Goal: Check status: Check status

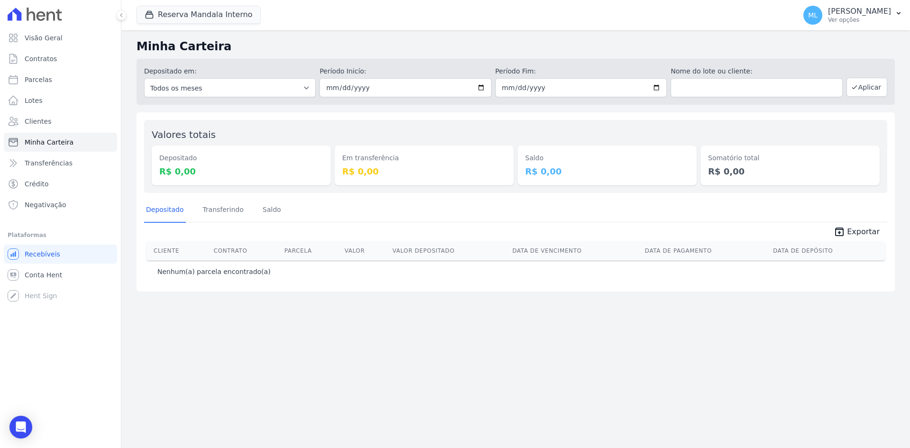
click at [202, 5] on div "Reserva Mandala Interno [PERSON_NAME] - Ghia [PERSON_NAME] do Planalto Oasis [P…" at bounding box center [465, 15] width 656 height 31
click at [196, 10] on button "Reserva Mandala Interno" at bounding box center [199, 15] width 124 height 18
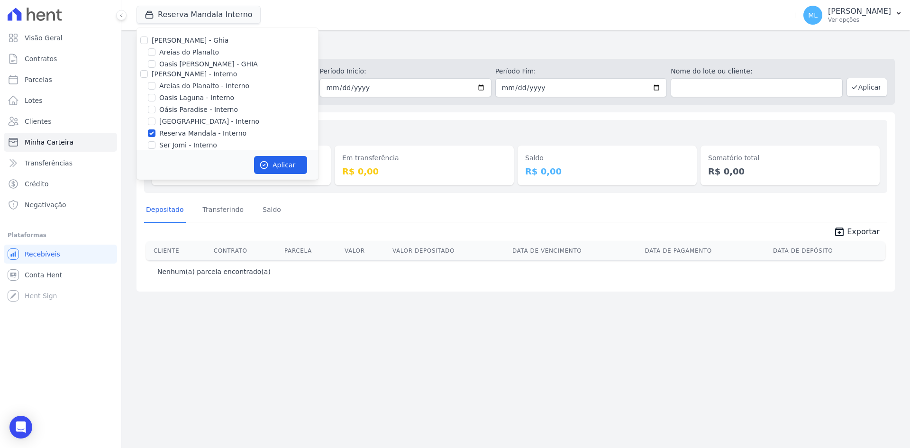
click at [154, 39] on label "[PERSON_NAME] - Ghia" at bounding box center [190, 41] width 77 height 8
click at [148, 39] on input "[PERSON_NAME] - Ghia" at bounding box center [144, 41] width 8 height 8
checkbox input "true"
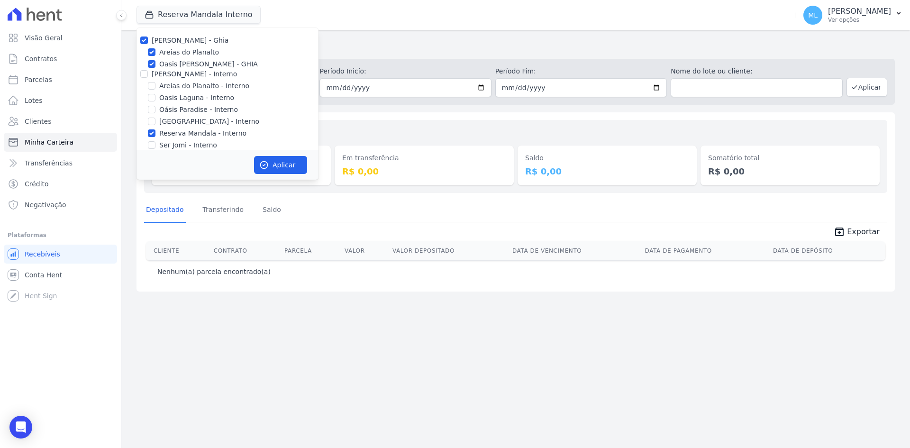
click at [144, 80] on div "[PERSON_NAME] - Ghia [PERSON_NAME] do Planalto Oasis [PERSON_NAME] - GHIA [PERS…" at bounding box center [228, 150] width 182 height 245
click at [146, 68] on div "Oasis [PERSON_NAME] - GHIA" at bounding box center [228, 64] width 182 height 10
click at [143, 75] on input "[PERSON_NAME] - Interno" at bounding box center [144, 74] width 8 height 8
checkbox input "true"
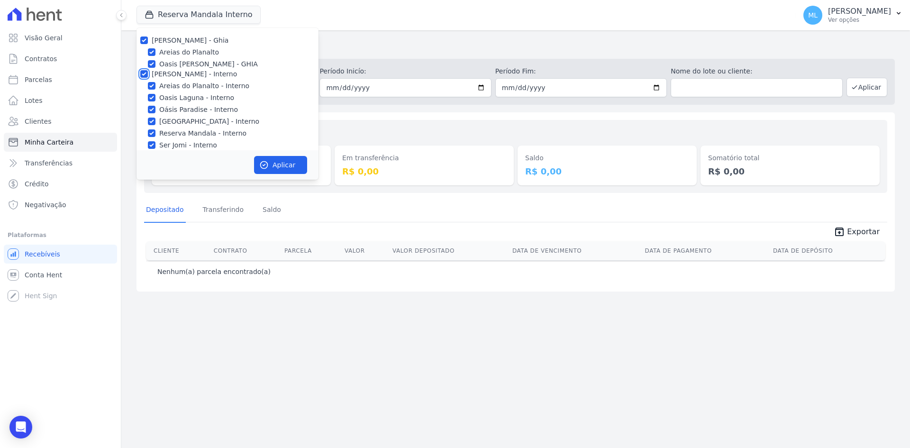
checkbox input "true"
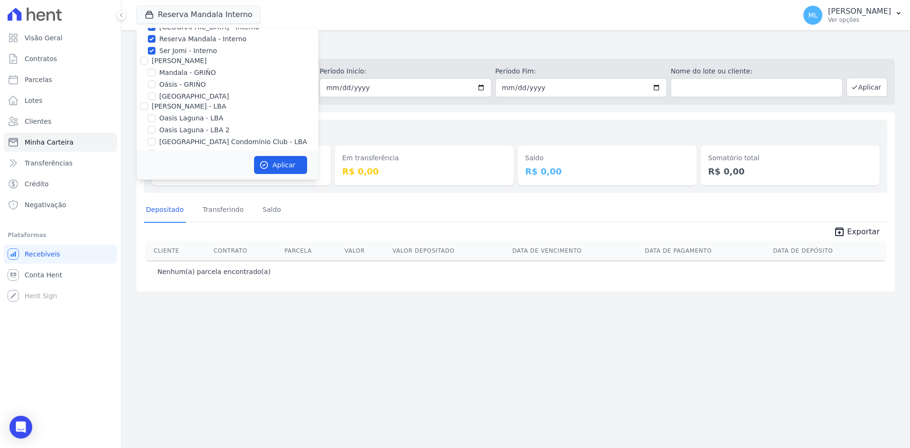
scroll to position [95, 0]
click at [142, 62] on input "[PERSON_NAME]" at bounding box center [144, 60] width 8 height 8
checkbox input "true"
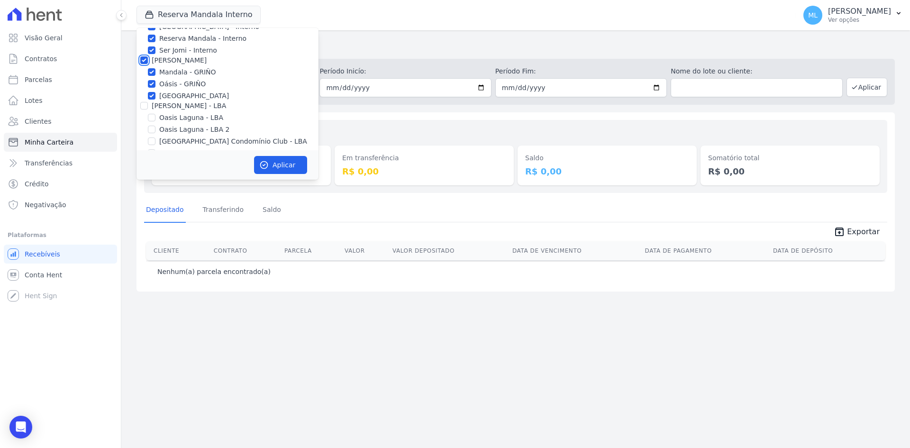
checkbox input "true"
click at [147, 104] on input "[PERSON_NAME] - LBA" at bounding box center [144, 106] width 8 height 8
checkbox input "true"
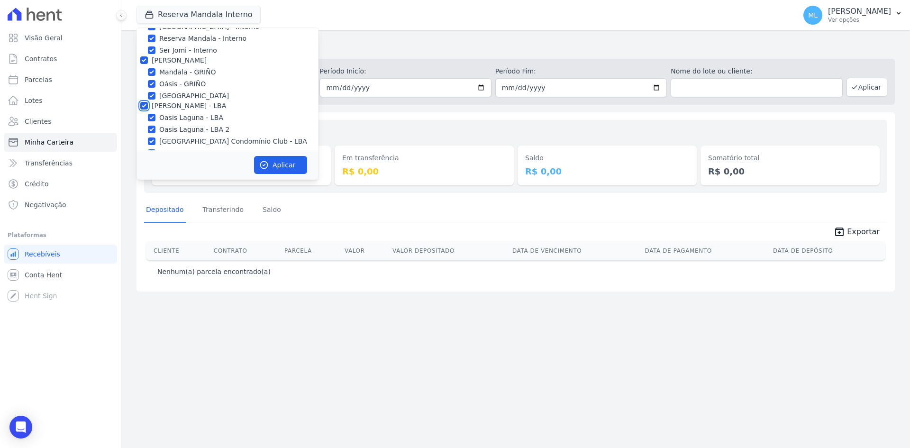
checkbox input "true"
click at [269, 158] on button "Aplicar" at bounding box center [280, 165] width 53 height 18
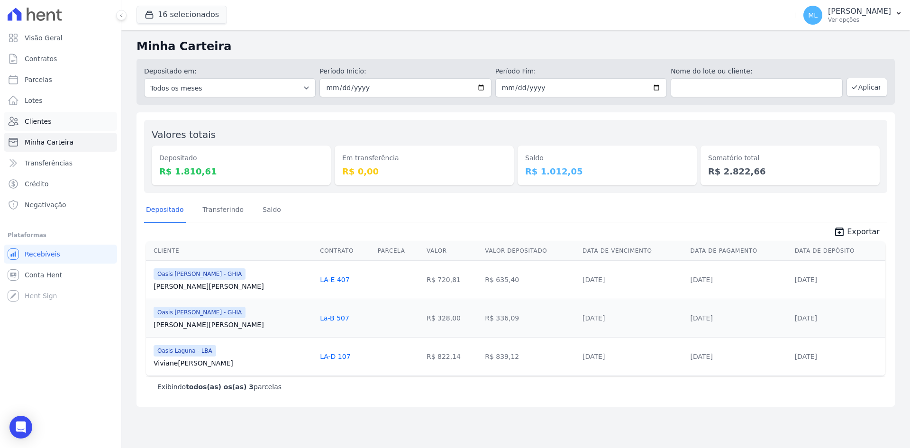
click at [73, 123] on link "Clientes" at bounding box center [60, 121] width 113 height 19
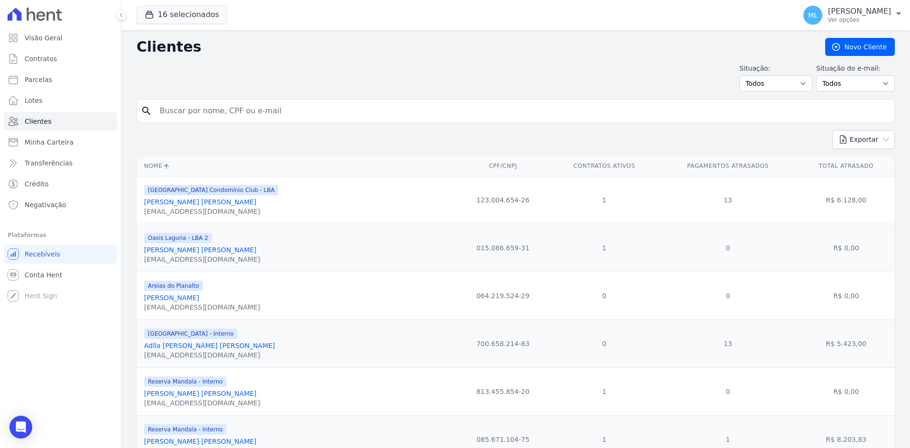
click at [251, 108] on input "search" at bounding box center [522, 110] width 737 height 19
type input "[PERSON_NAME]"
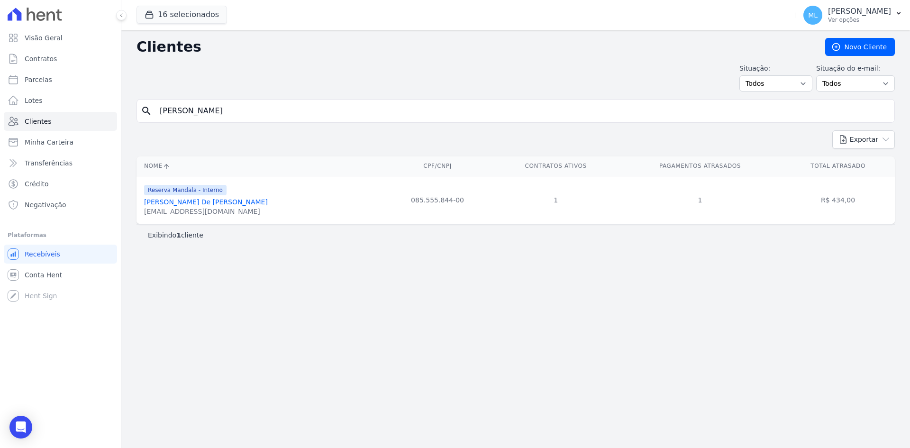
click at [247, 202] on link "[PERSON_NAME] De [PERSON_NAME]" at bounding box center [206, 202] width 124 height 8
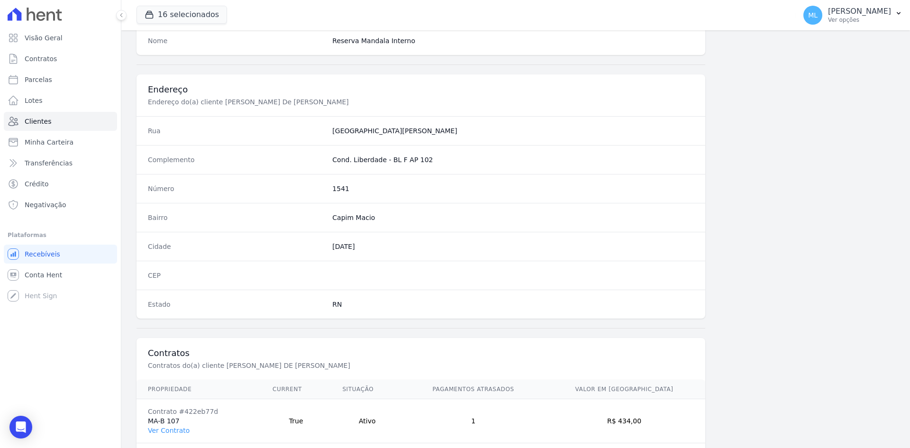
scroll to position [439, 0]
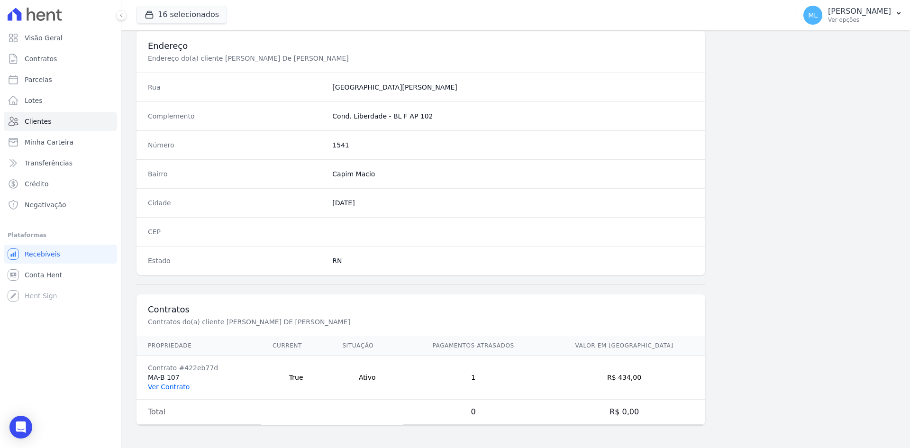
click at [175, 385] on link "Ver Contrato" at bounding box center [169, 387] width 42 height 8
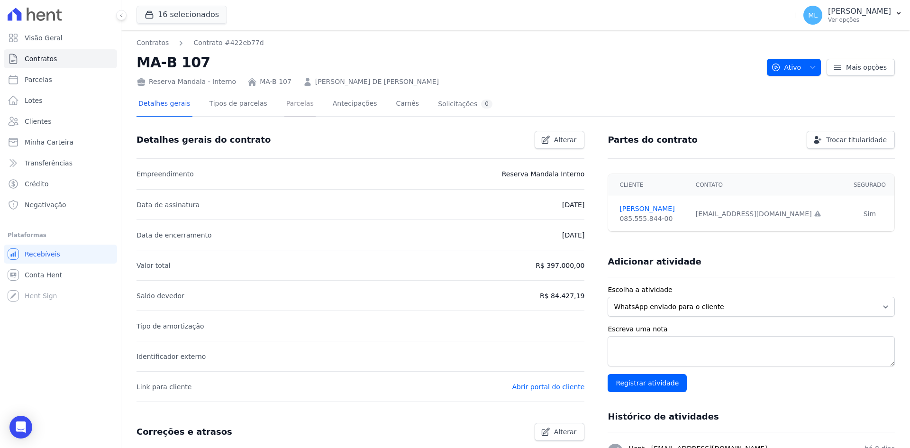
click at [287, 102] on link "Parcelas" at bounding box center [299, 104] width 31 height 25
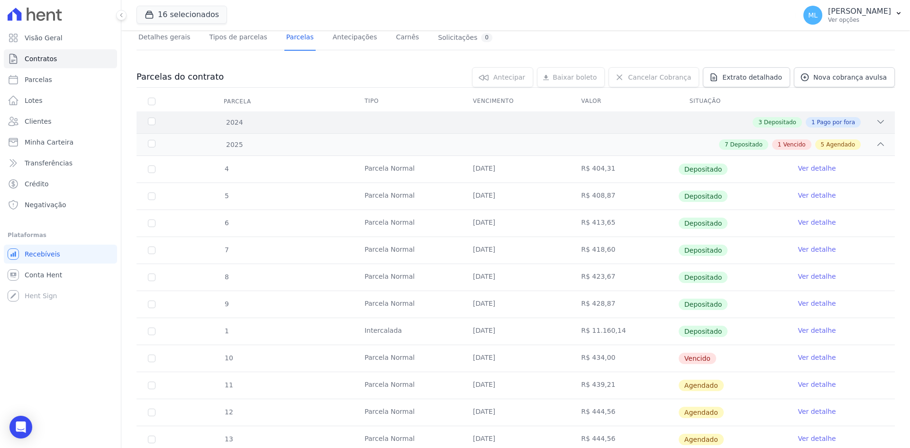
scroll to position [95, 0]
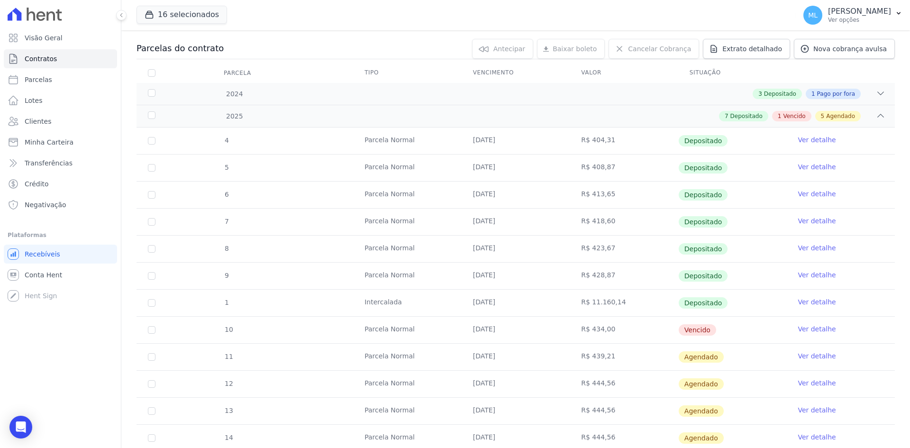
click at [805, 329] on link "Ver detalhe" at bounding box center [817, 328] width 38 height 9
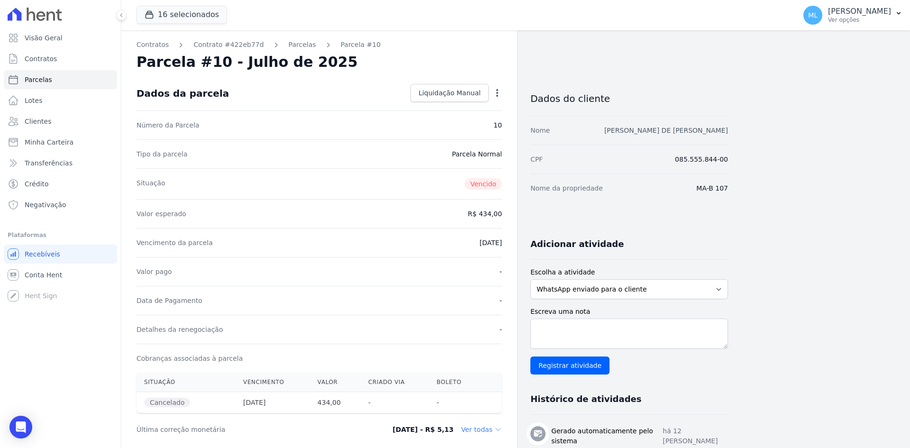
click at [649, 128] on link "[PERSON_NAME] DE [PERSON_NAME]" at bounding box center [667, 131] width 124 height 8
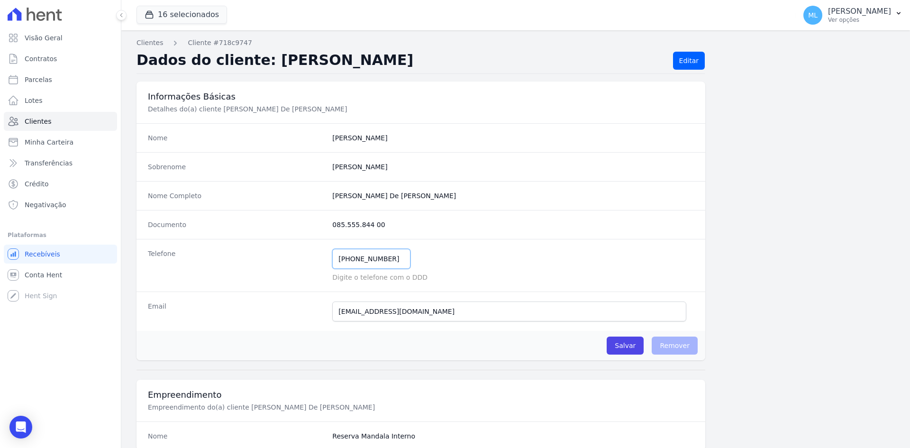
drag, startPoint x: 395, startPoint y: 258, endPoint x: 266, endPoint y: 255, distance: 129.0
click at [264, 257] on div "Telefone [PHONE_NUMBER] Mensagem de SMS ainda não enviada.. Mensagem de [PERSON…" at bounding box center [421, 265] width 569 height 53
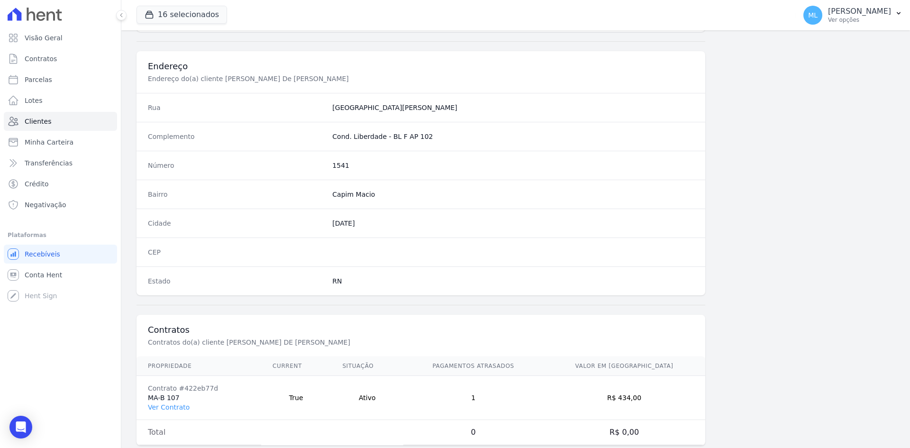
scroll to position [439, 0]
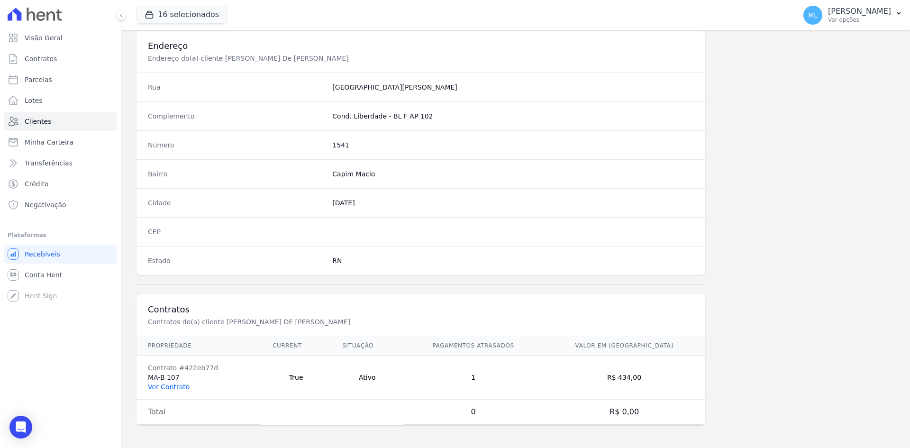
click at [168, 389] on link "Ver Contrato" at bounding box center [169, 387] width 42 height 8
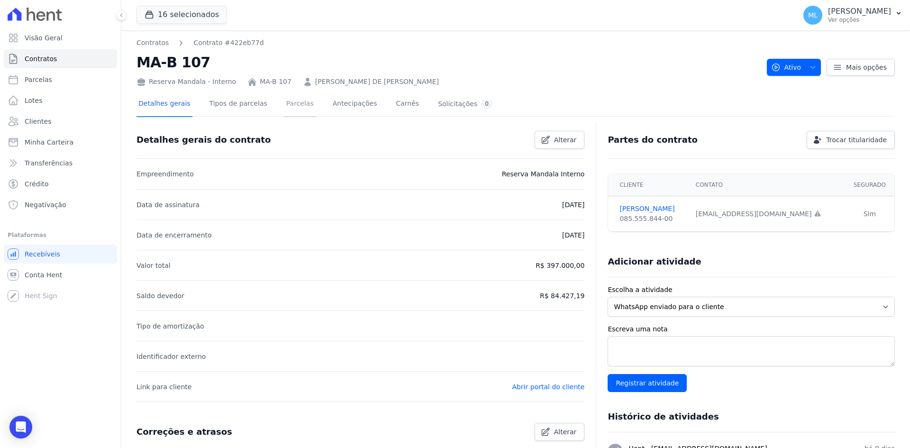
click at [284, 97] on link "Parcelas" at bounding box center [299, 104] width 31 height 25
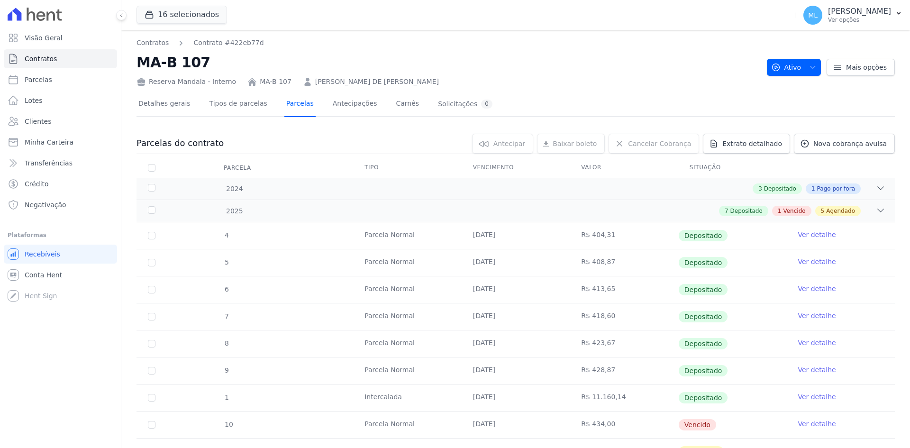
click at [286, 107] on link "Parcelas" at bounding box center [299, 104] width 31 height 25
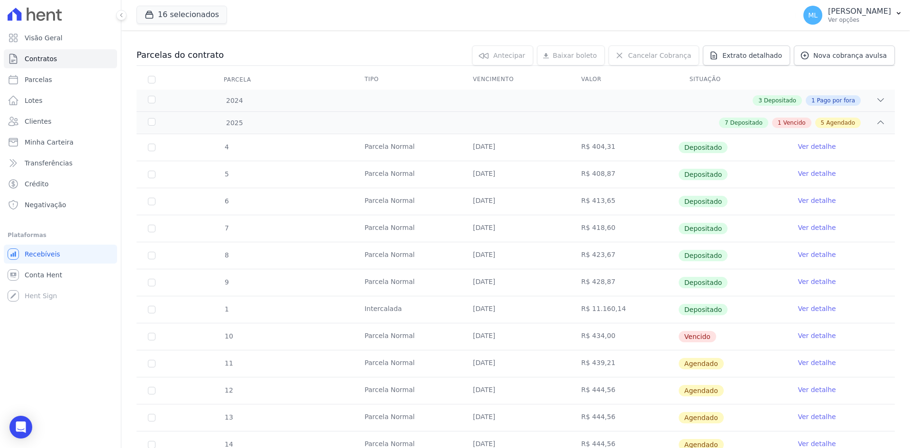
scroll to position [142, 0]
